Goal: Information Seeking & Learning: Compare options

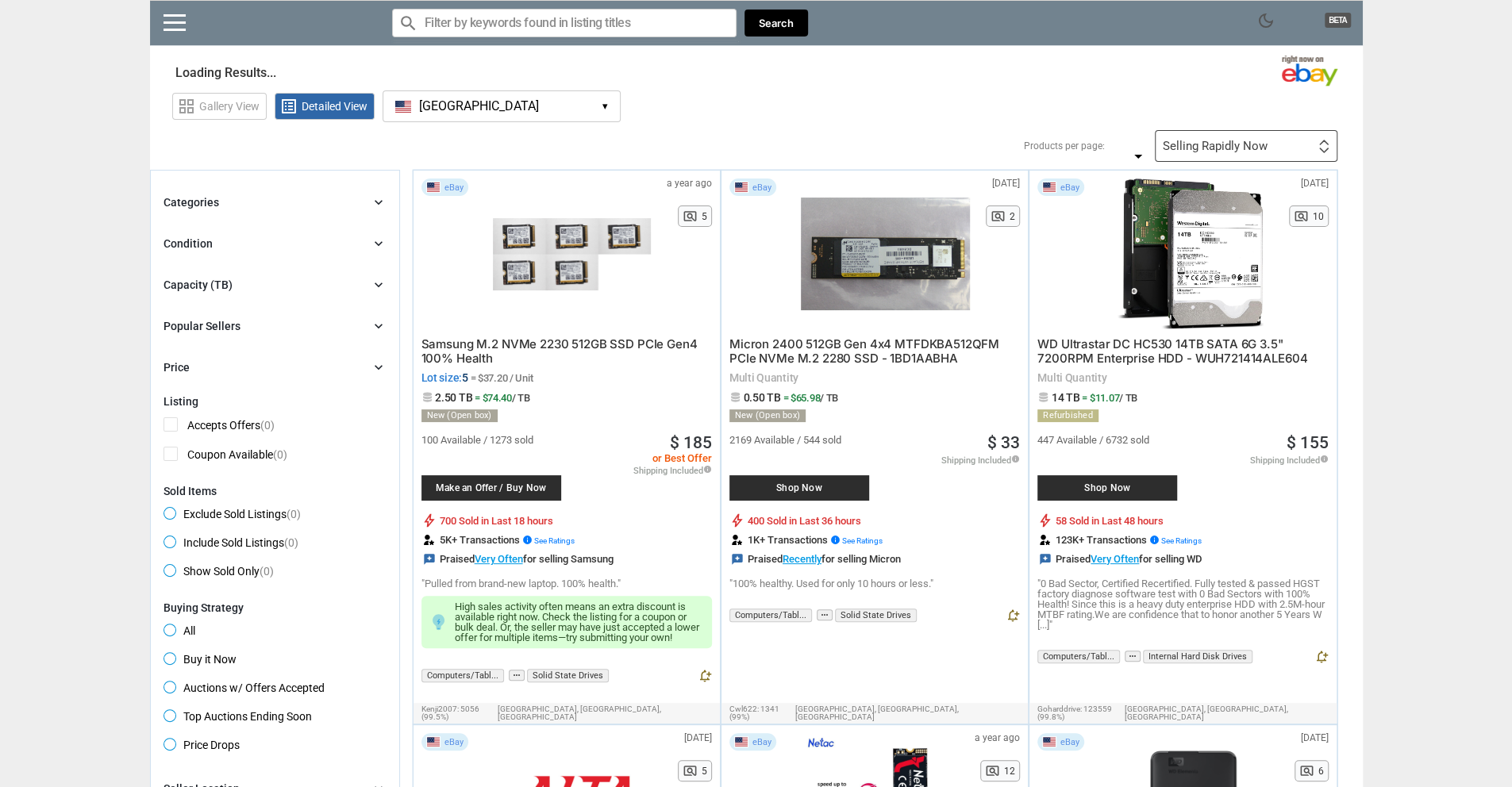
type input "*"
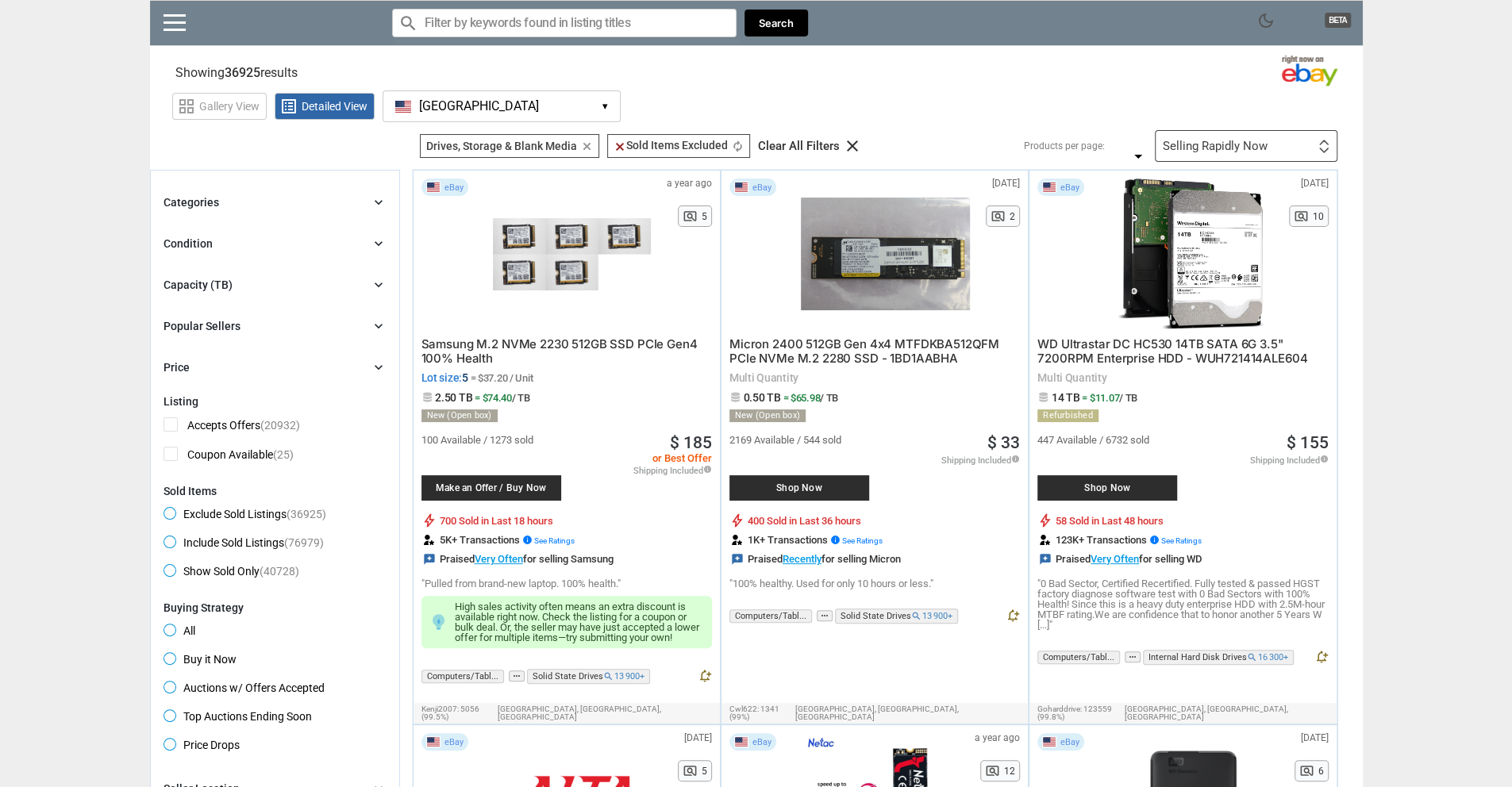
click at [249, 293] on div "Capacity (TB) chevron_right" at bounding box center [275, 285] width 223 height 19
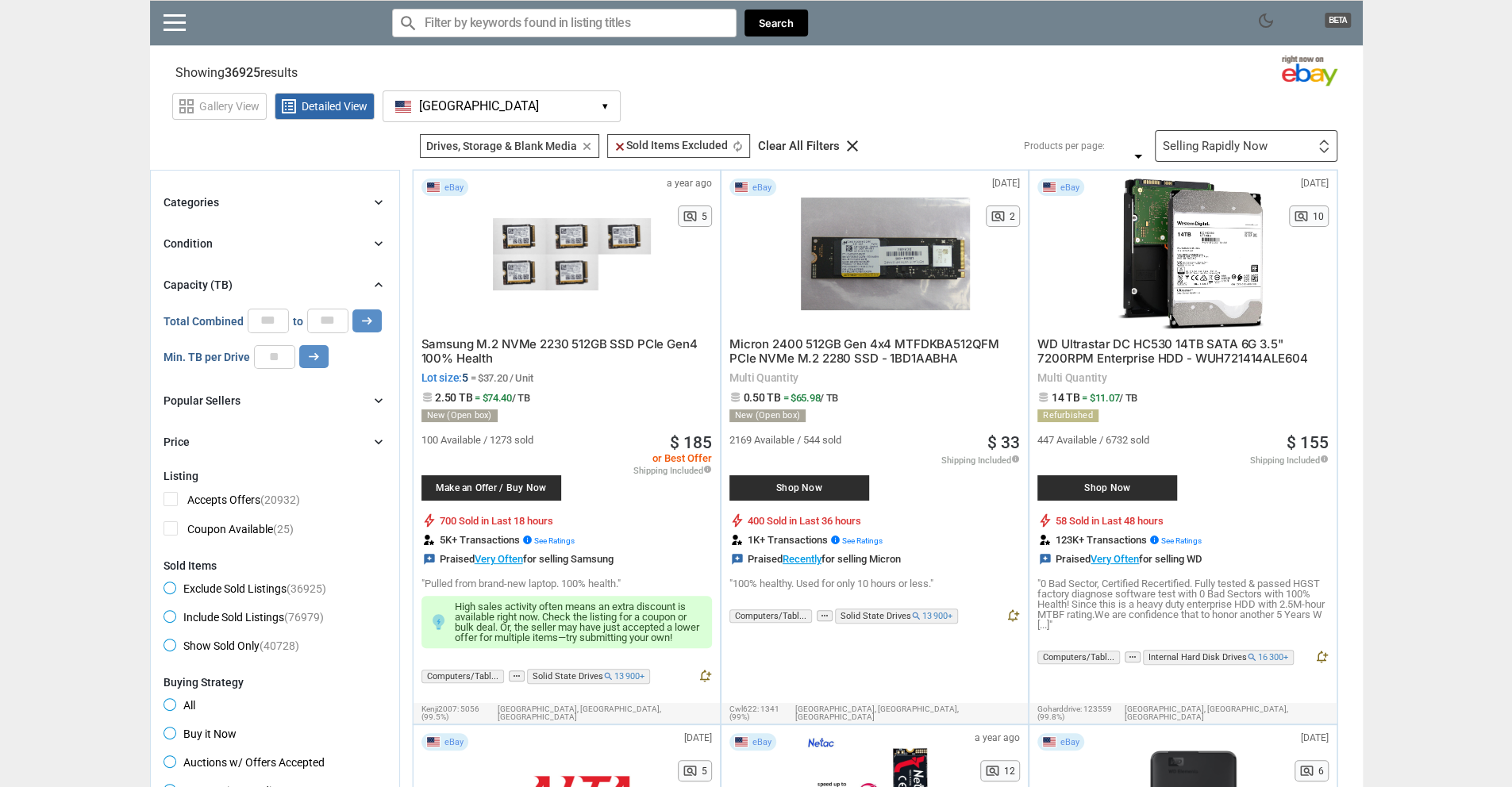
click at [503, 99] on button "[GEOGRAPHIC_DATA] [GEOGRAPHIC_DATA] ▾" at bounding box center [501, 106] width 238 height 32
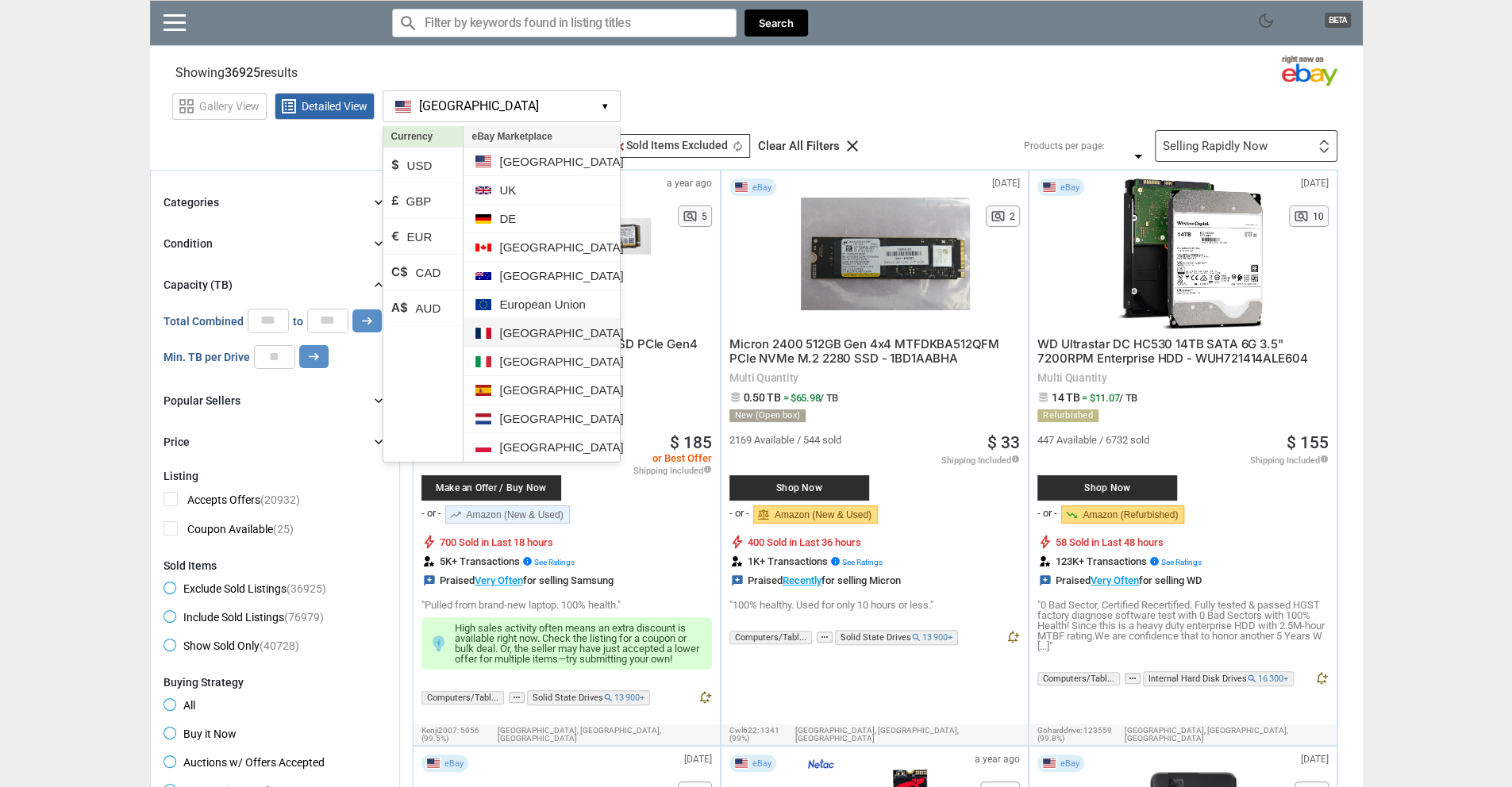
click at [533, 327] on li "[GEOGRAPHIC_DATA]" at bounding box center [541, 333] width 155 height 28
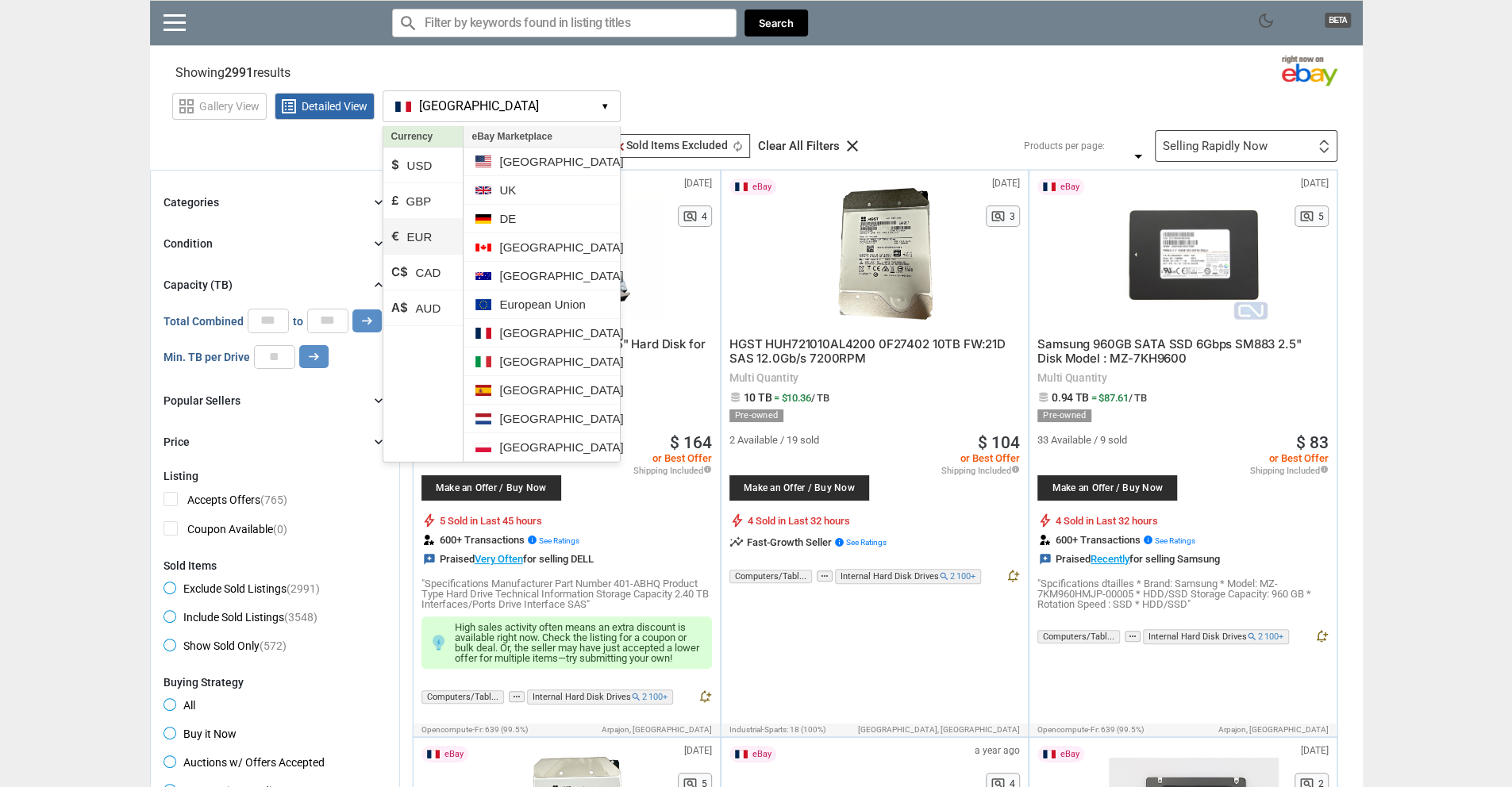
click at [441, 231] on li "€ EUR" at bounding box center [424, 236] width 80 height 36
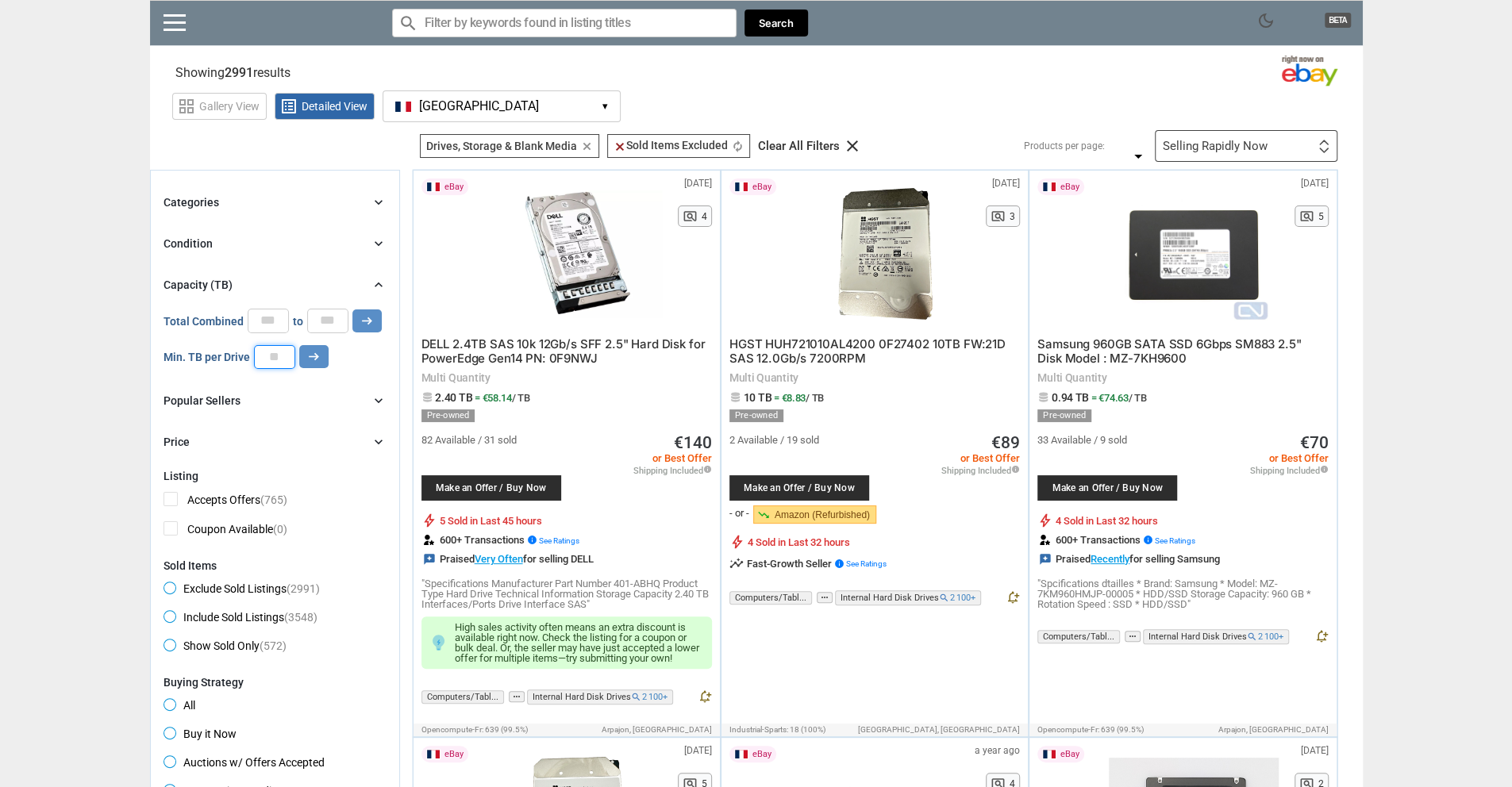
click at [269, 355] on input "number" at bounding box center [274, 357] width 41 height 24
type input "**"
click at [319, 350] on icon "arrow_right_alt" at bounding box center [314, 357] width 15 height 15
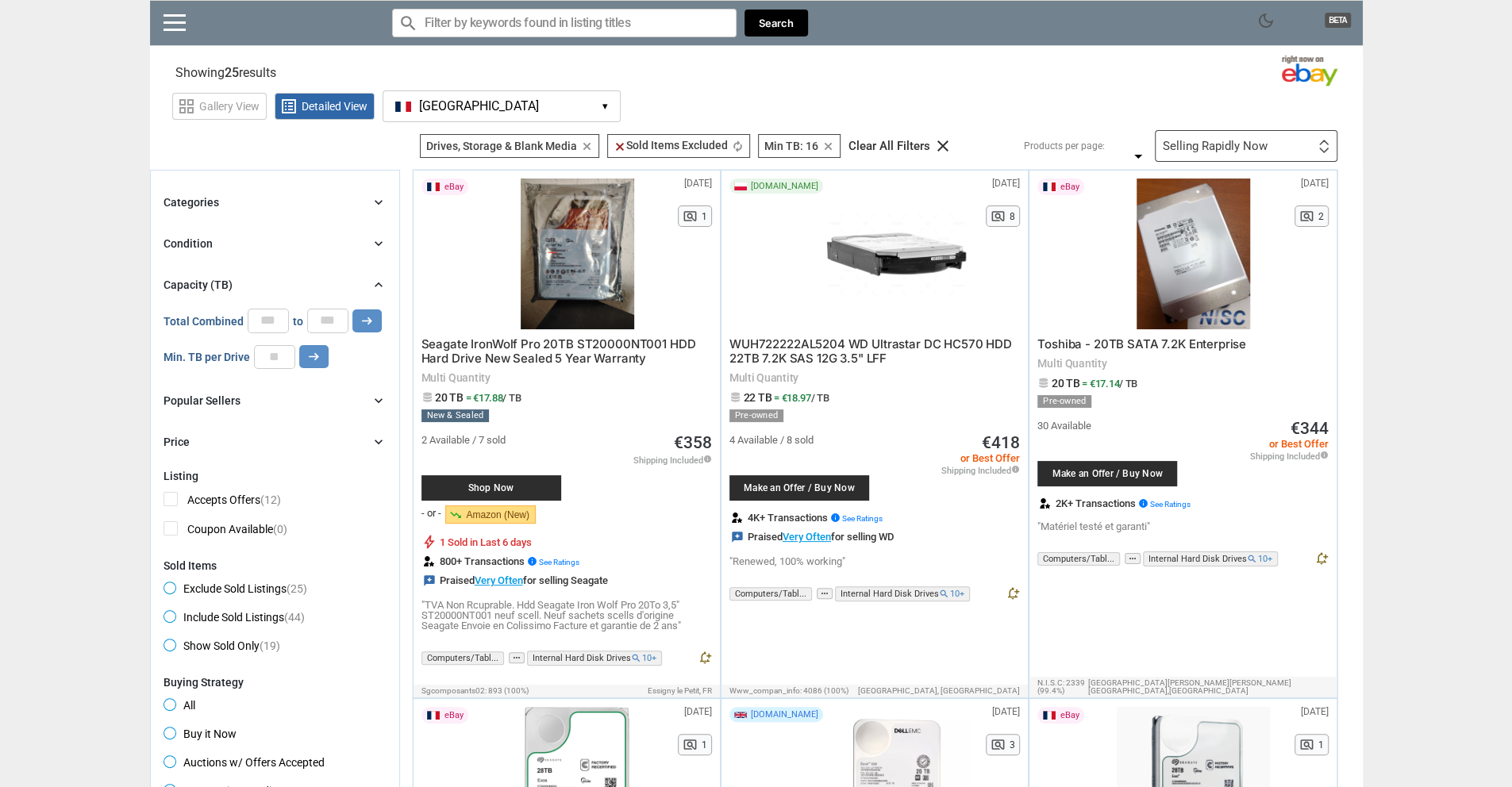
click at [1215, 144] on div "Selling Rapidly Now" at bounding box center [1215, 146] width 104 height 12
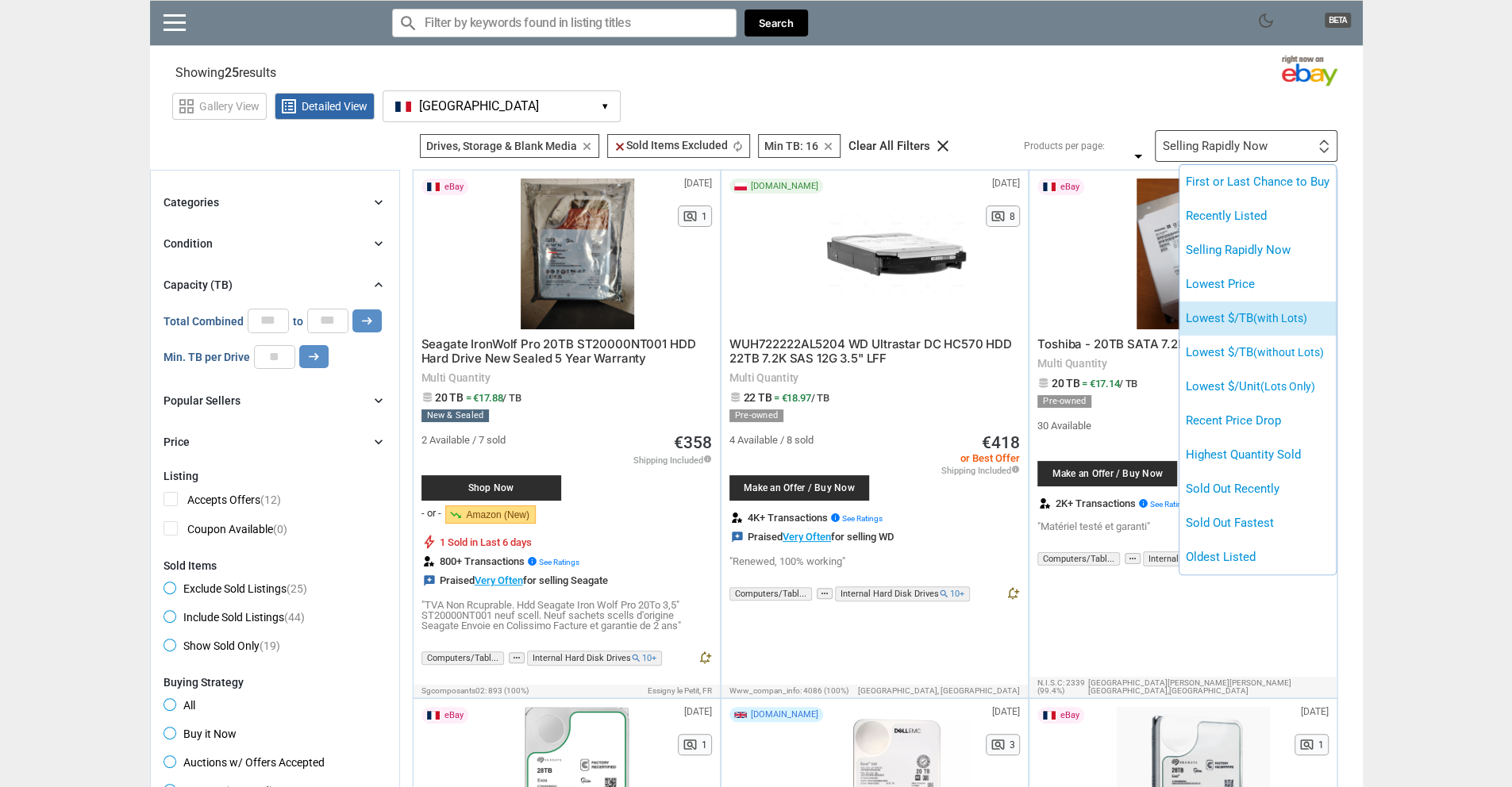
click at [1300, 315] on span "(with Lots)" at bounding box center [1280, 317] width 54 height 13
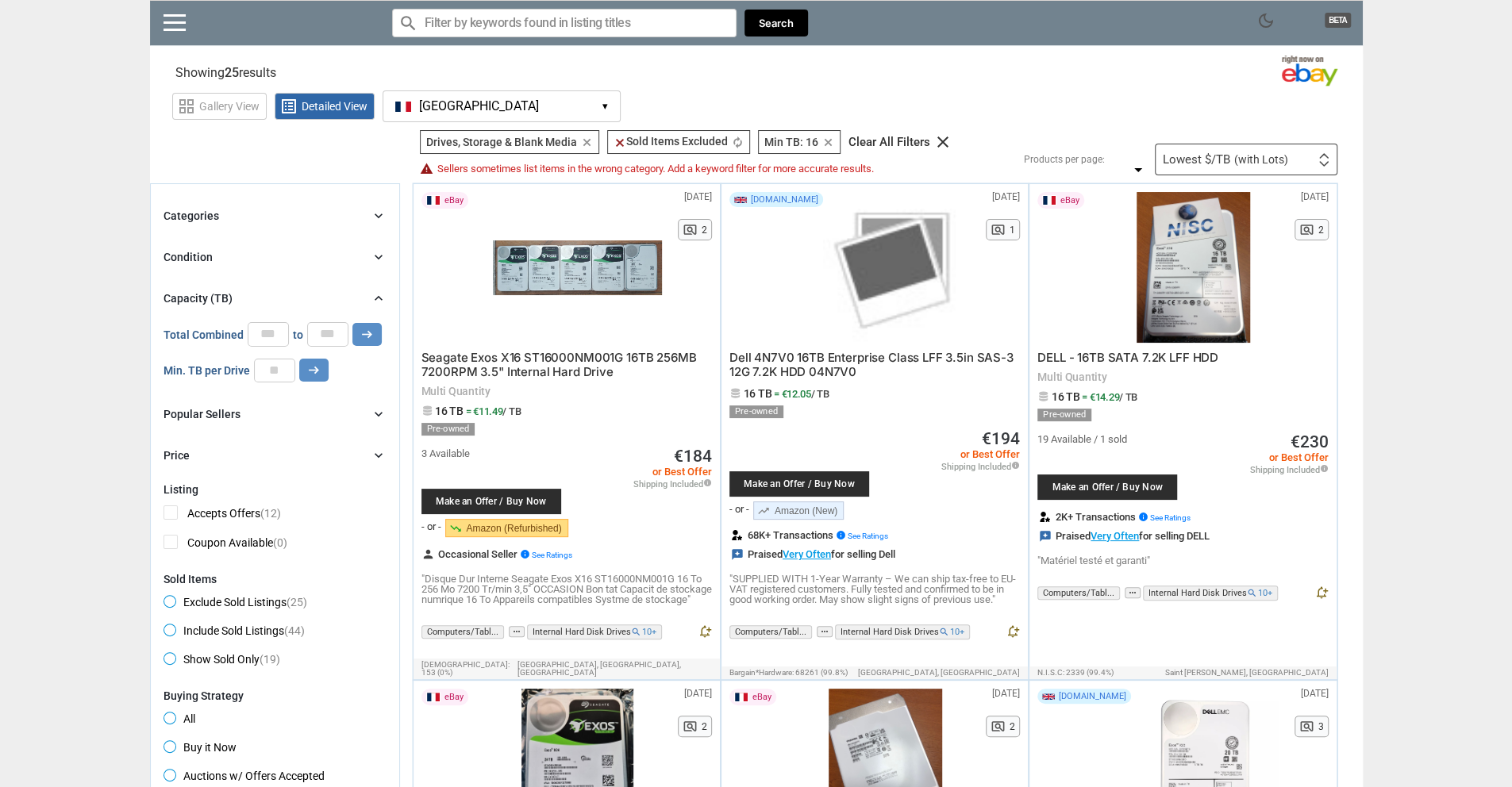
click at [1312, 155] on div "Lowest $/TB (with Lots) First or Last Chance to Buy Recently Listed Selling Rap…" at bounding box center [1246, 160] width 183 height 32
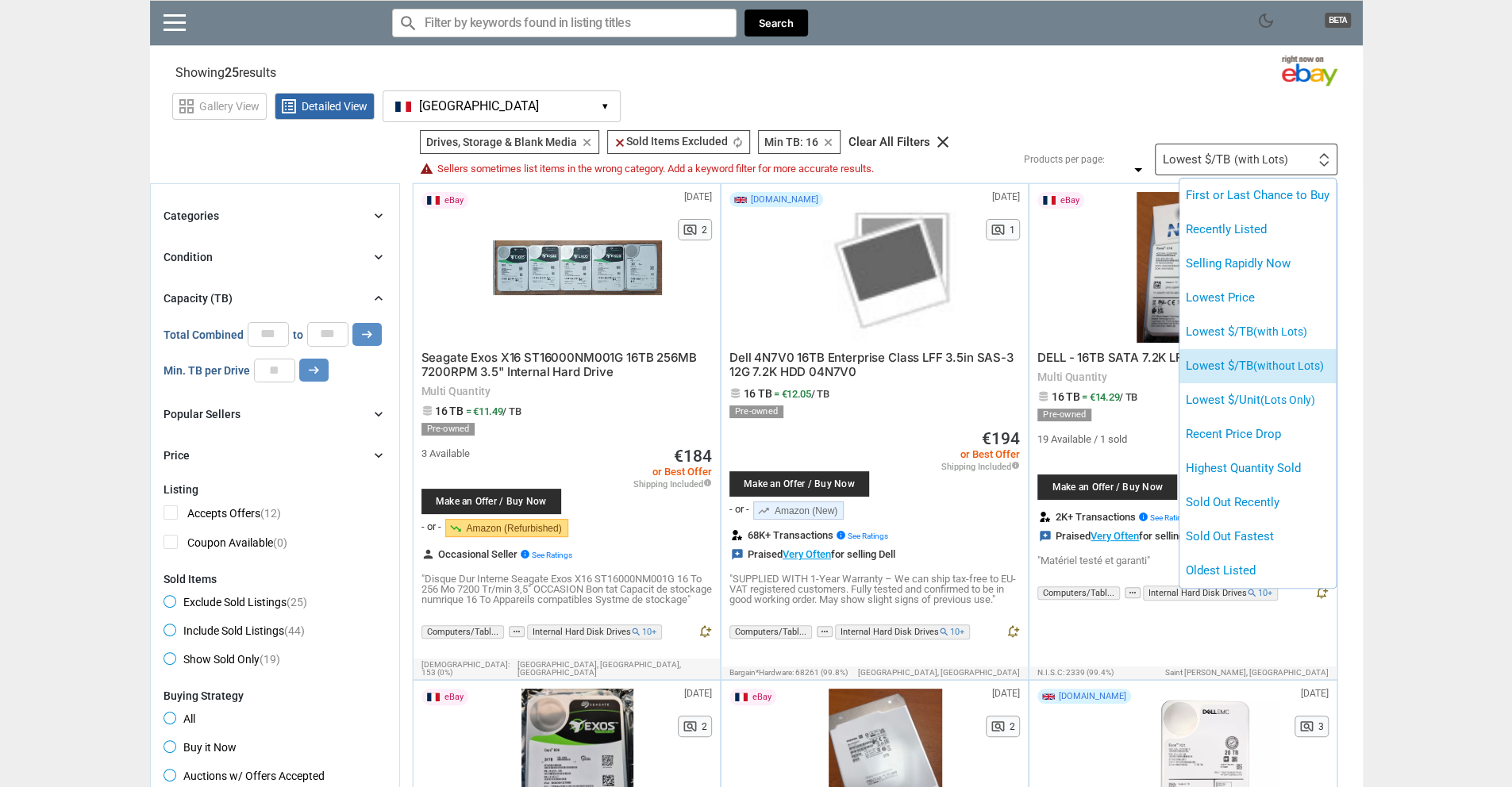
click at [1298, 371] on span "(without Lots)" at bounding box center [1288, 365] width 71 height 13
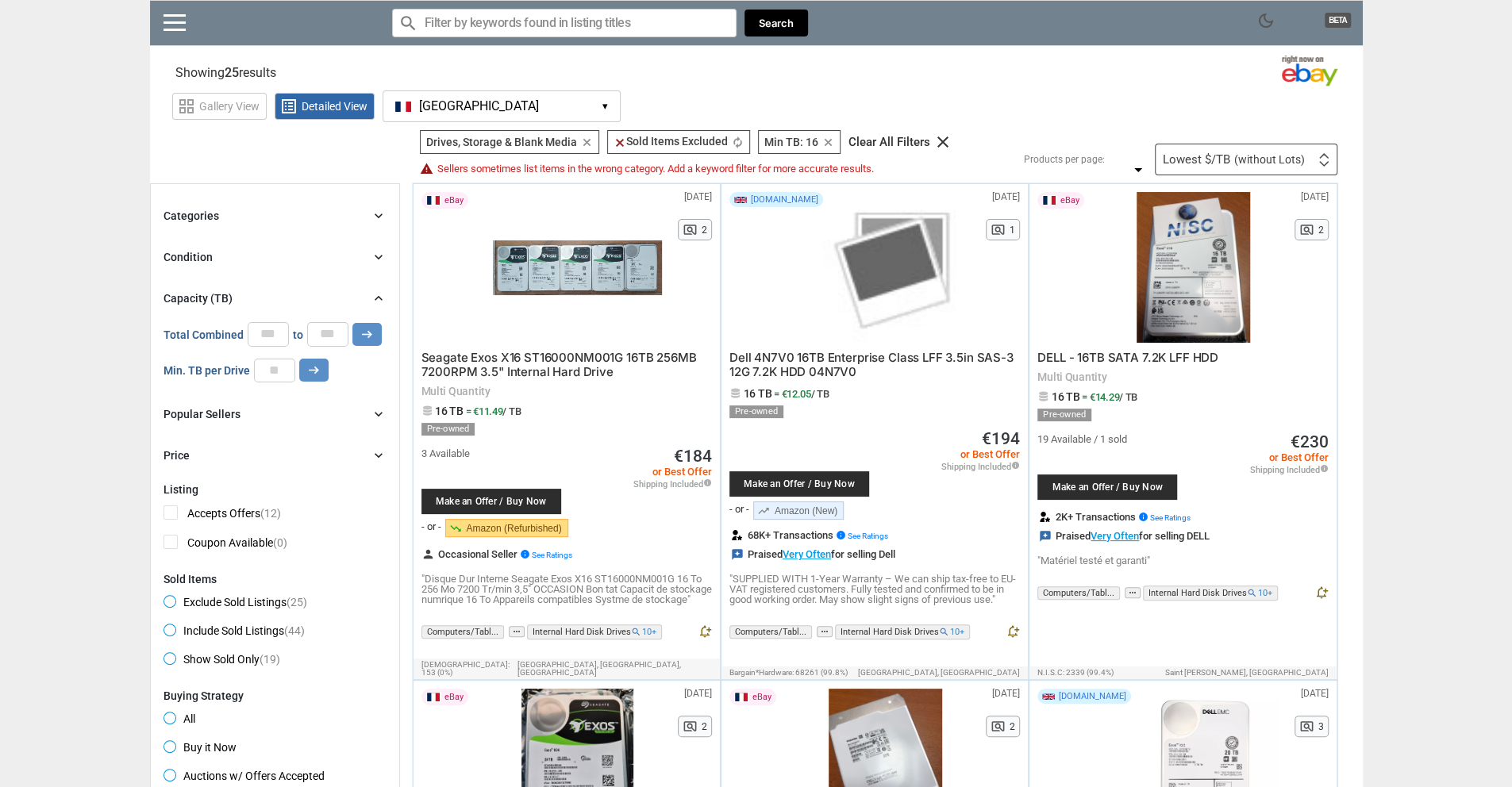
click at [549, 368] on span "Seagate Exos X16 ST16000NM001G 16TB 256MB 7200RPM 3.5" Internal Hard Drive" at bounding box center [559, 364] width 276 height 29
click at [784, 360] on span "Dell 4N7V0 16TB Enterprise Class LFF 3.5in SAS-3 12G 7.2K HDD 04N7V0" at bounding box center [871, 364] width 284 height 29
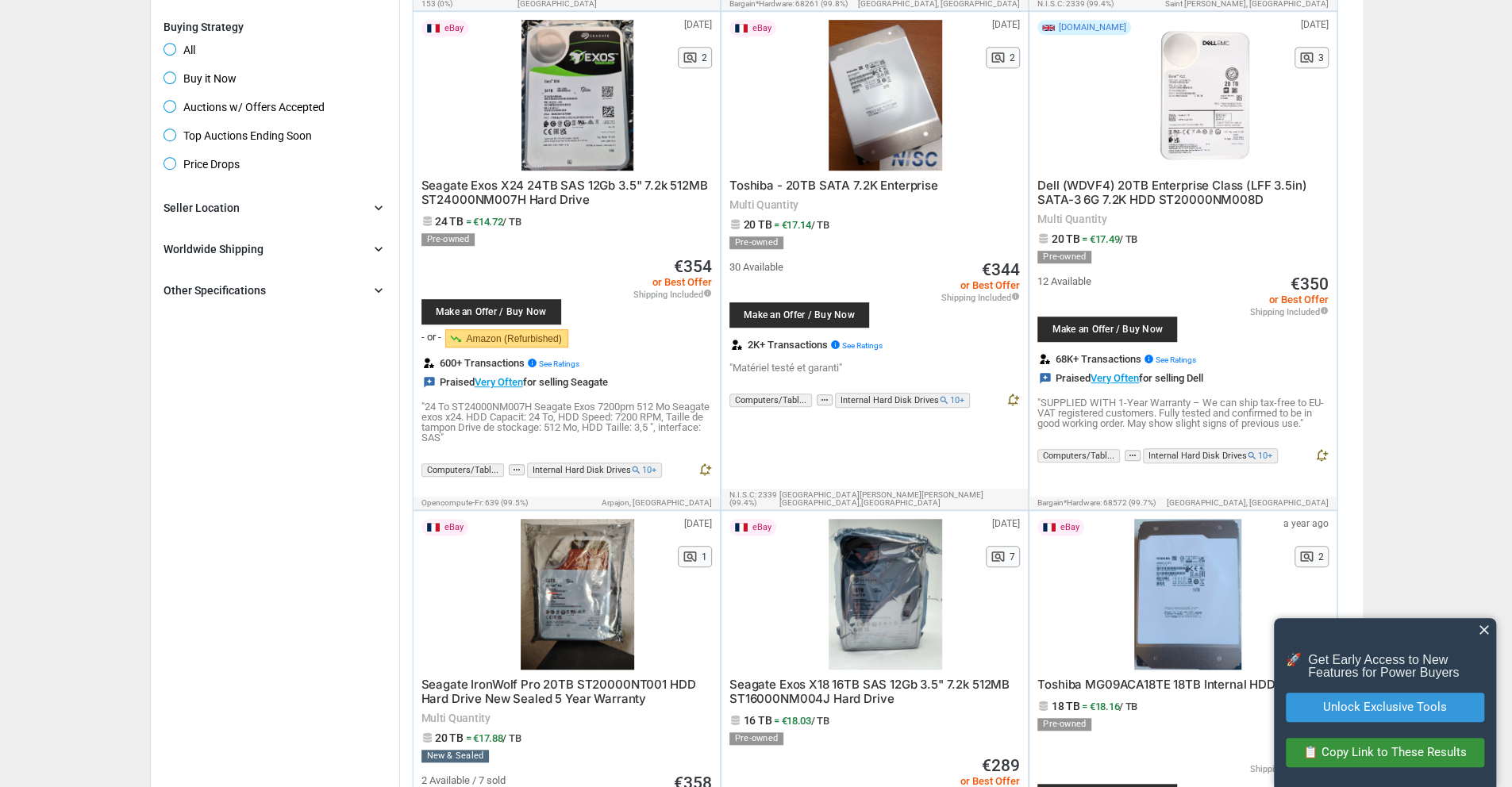
scroll to position [671, 0]
